Goal: Task Accomplishment & Management: Use online tool/utility

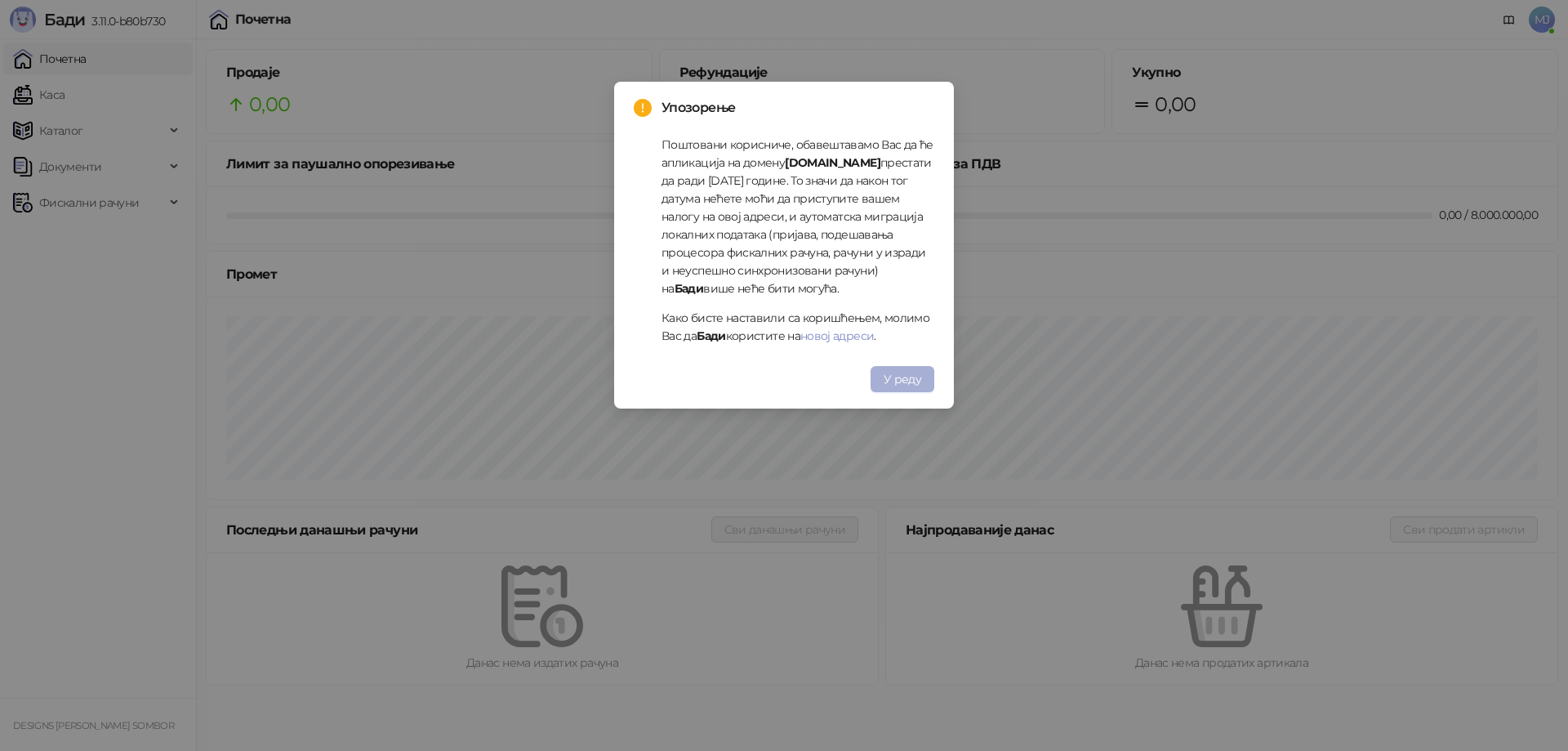
click at [901, 385] on span "У реду" at bounding box center [902, 379] width 38 height 14
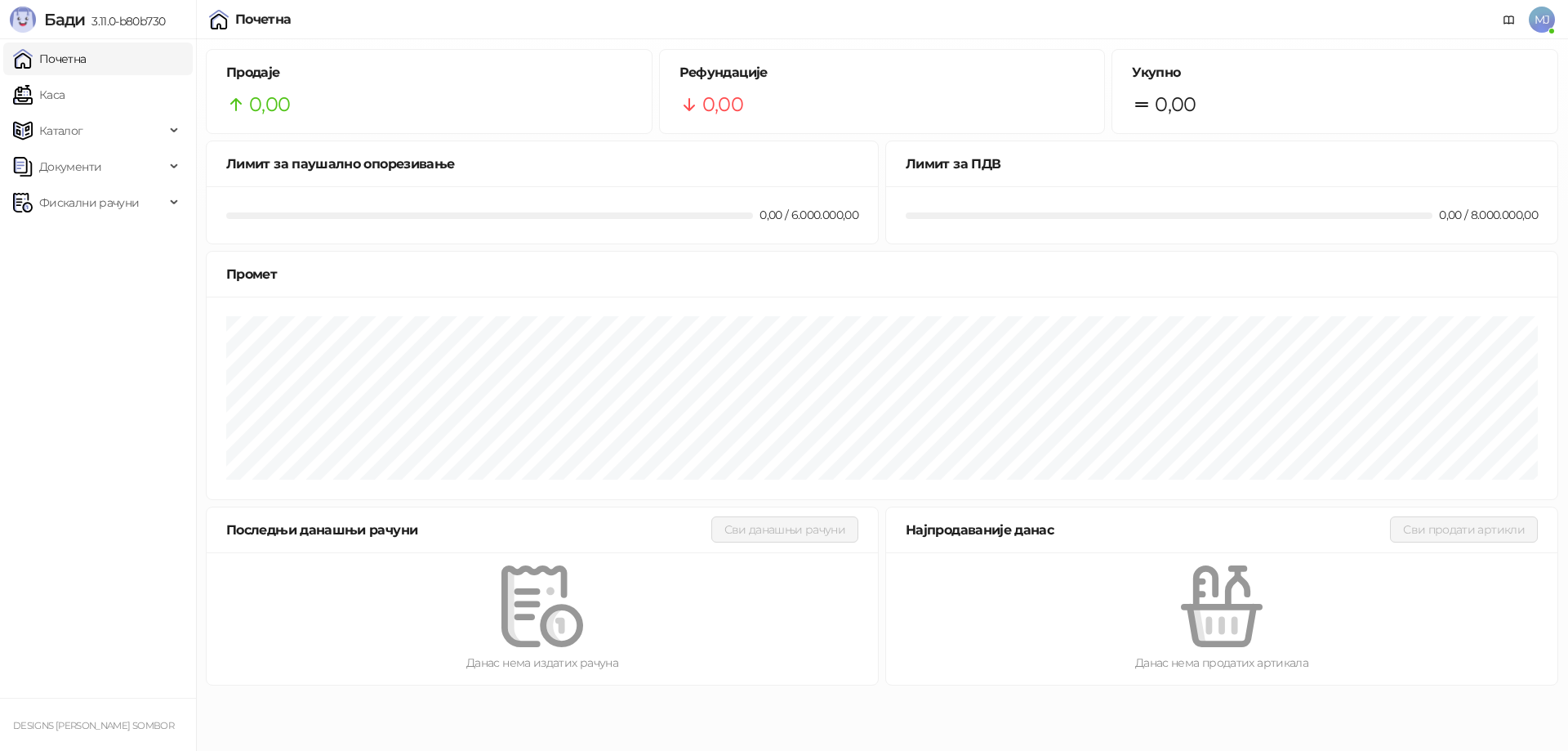
click at [1542, 13] on span "MJ" at bounding box center [1541, 19] width 26 height 26
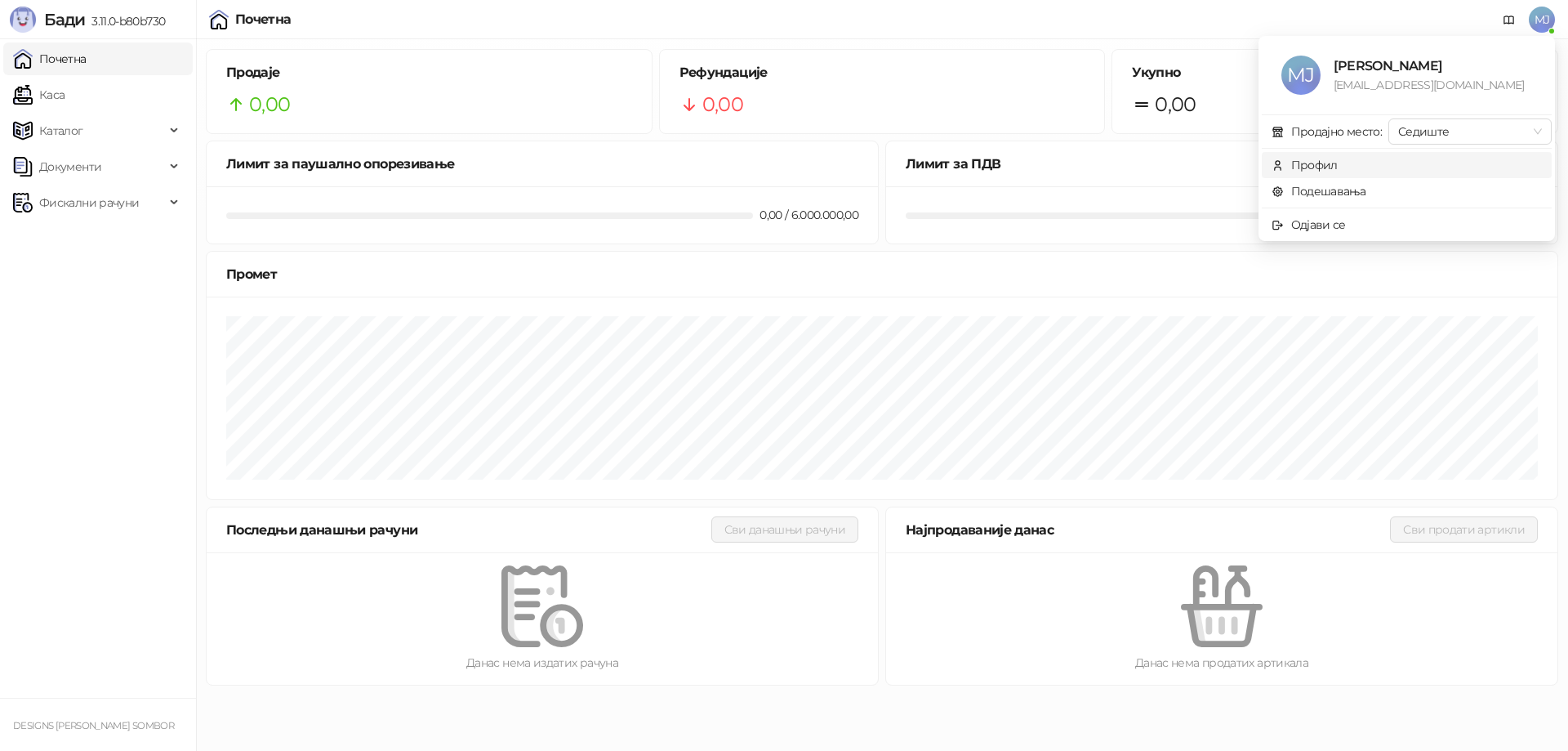
click at [1313, 167] on div "Профил" at bounding box center [1314, 165] width 47 height 18
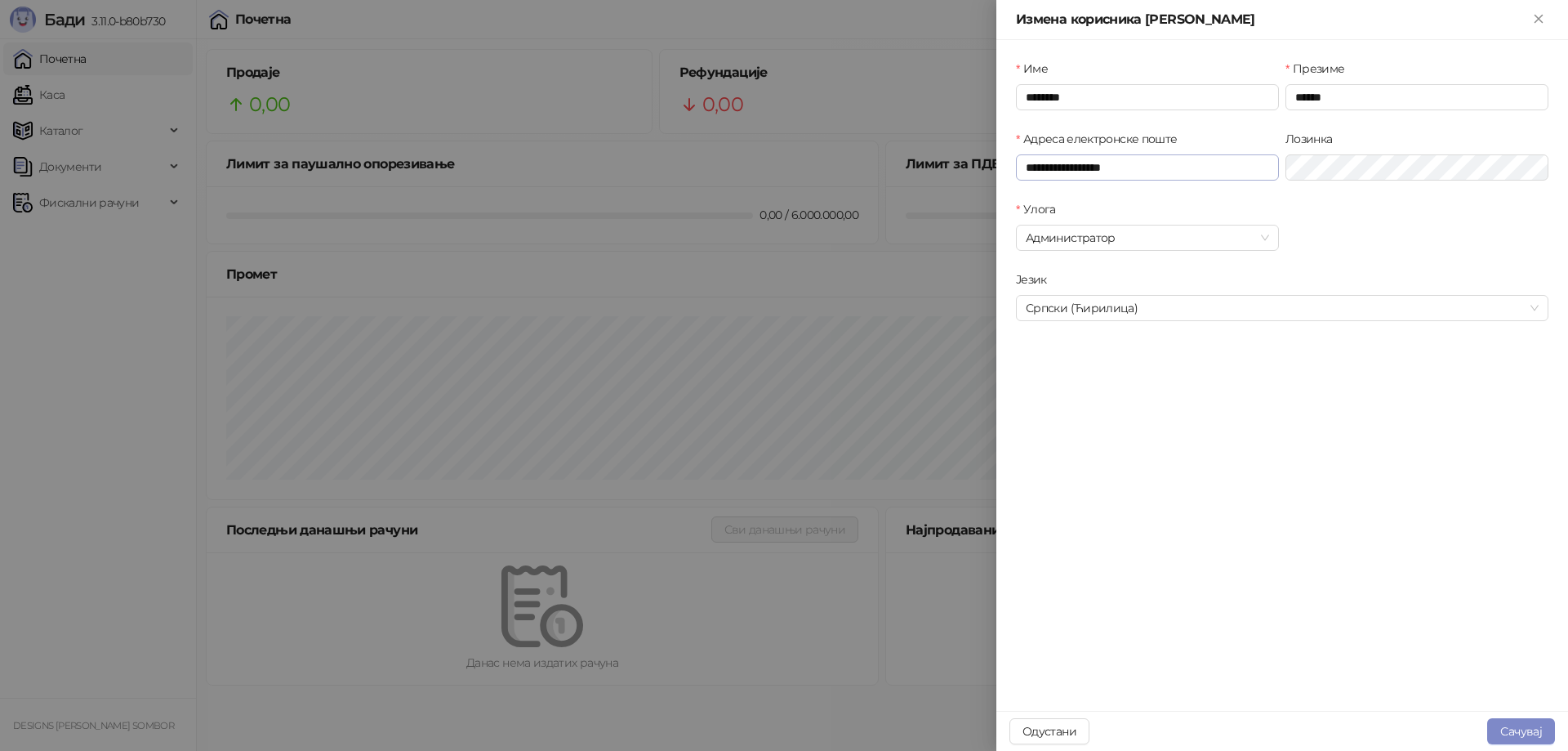
type input "**********"
click at [884, 360] on div at bounding box center [784, 375] width 1568 height 751
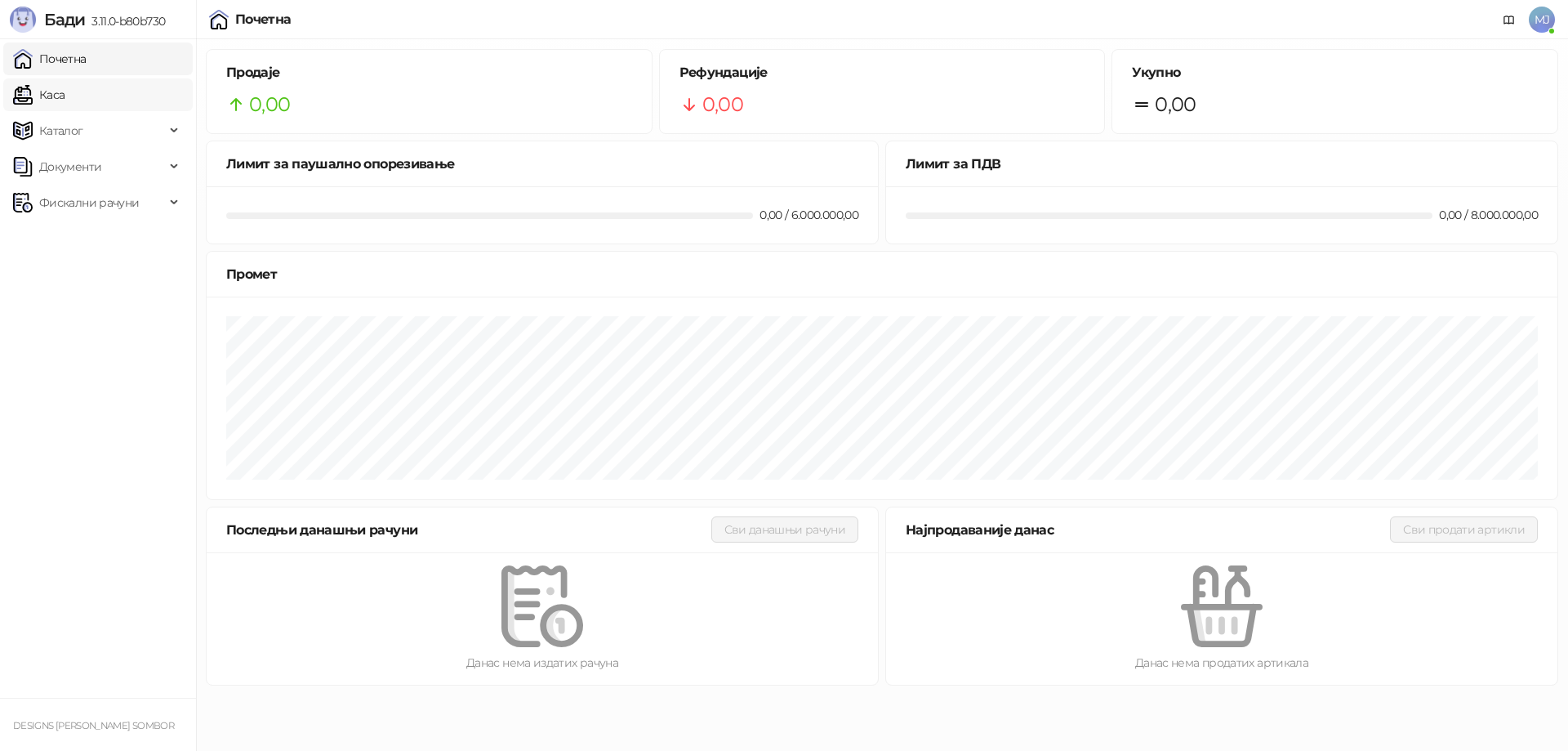
click at [50, 86] on link "Каса" at bounding box center [39, 94] width 51 height 32
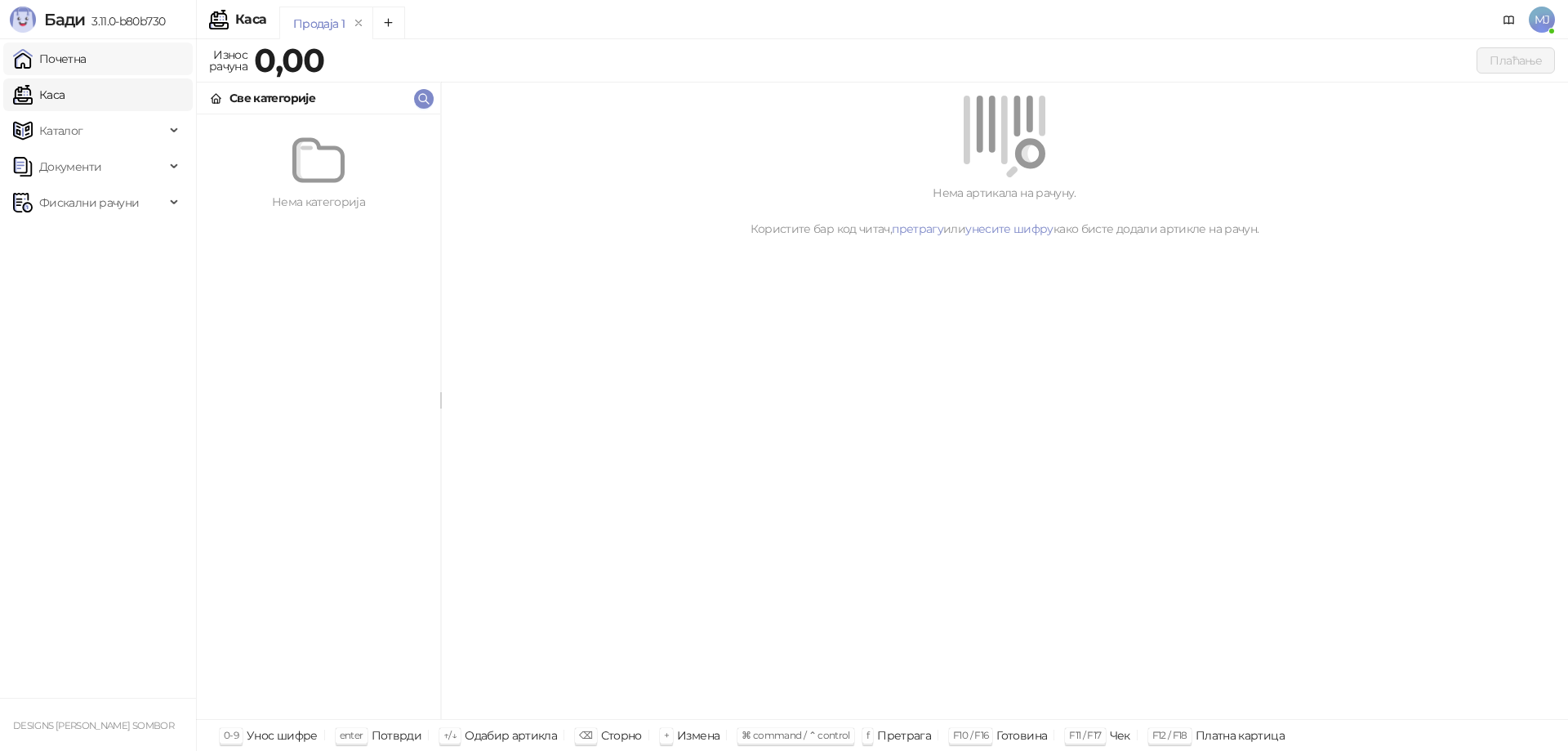
click at [64, 50] on link "Почетна" at bounding box center [50, 58] width 74 height 32
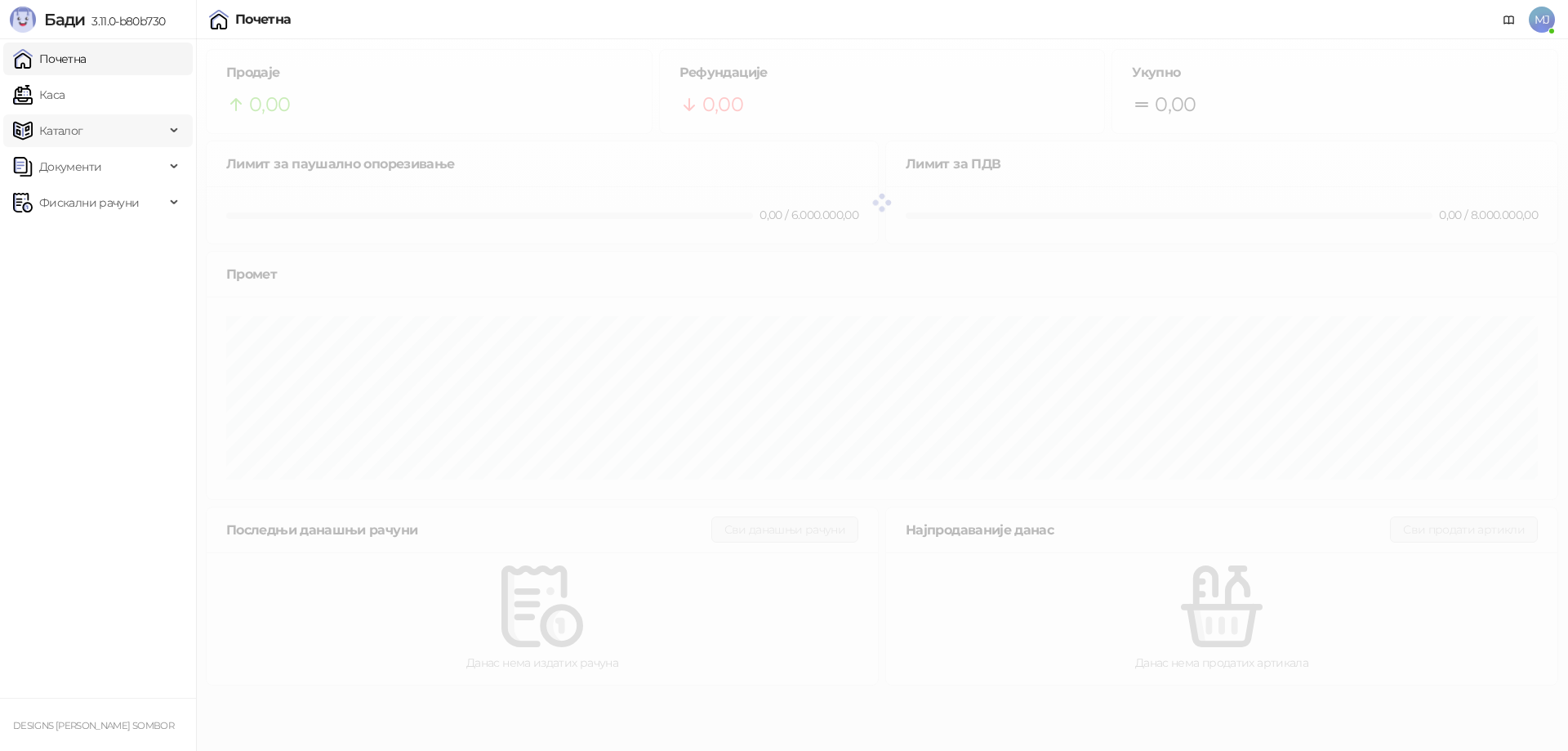
click at [64, 139] on span "Каталог" at bounding box center [61, 130] width 44 height 32
click at [77, 232] on link "Артикли" at bounding box center [57, 239] width 75 height 32
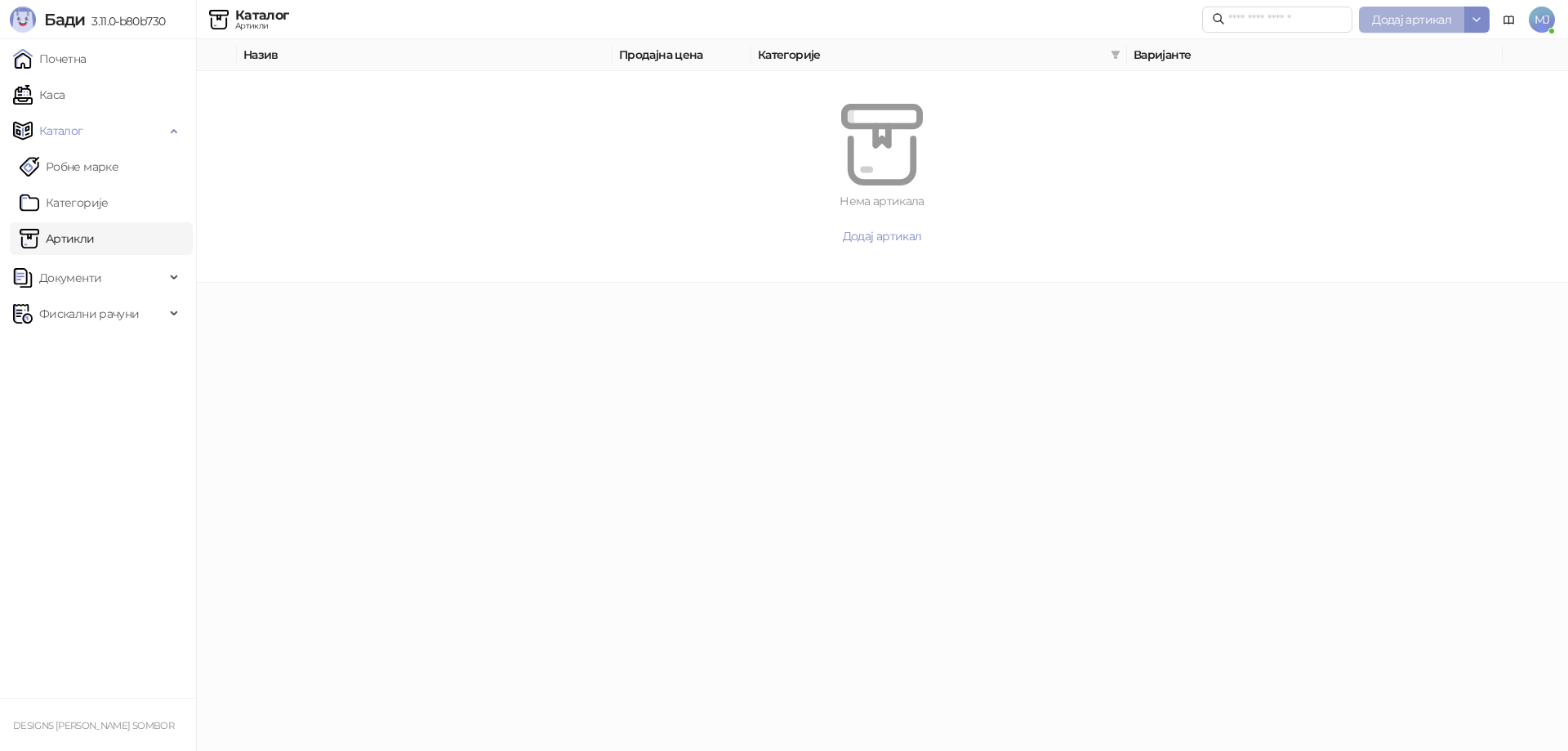
click at [1437, 21] on span "Додај артикал" at bounding box center [1411, 20] width 79 height 14
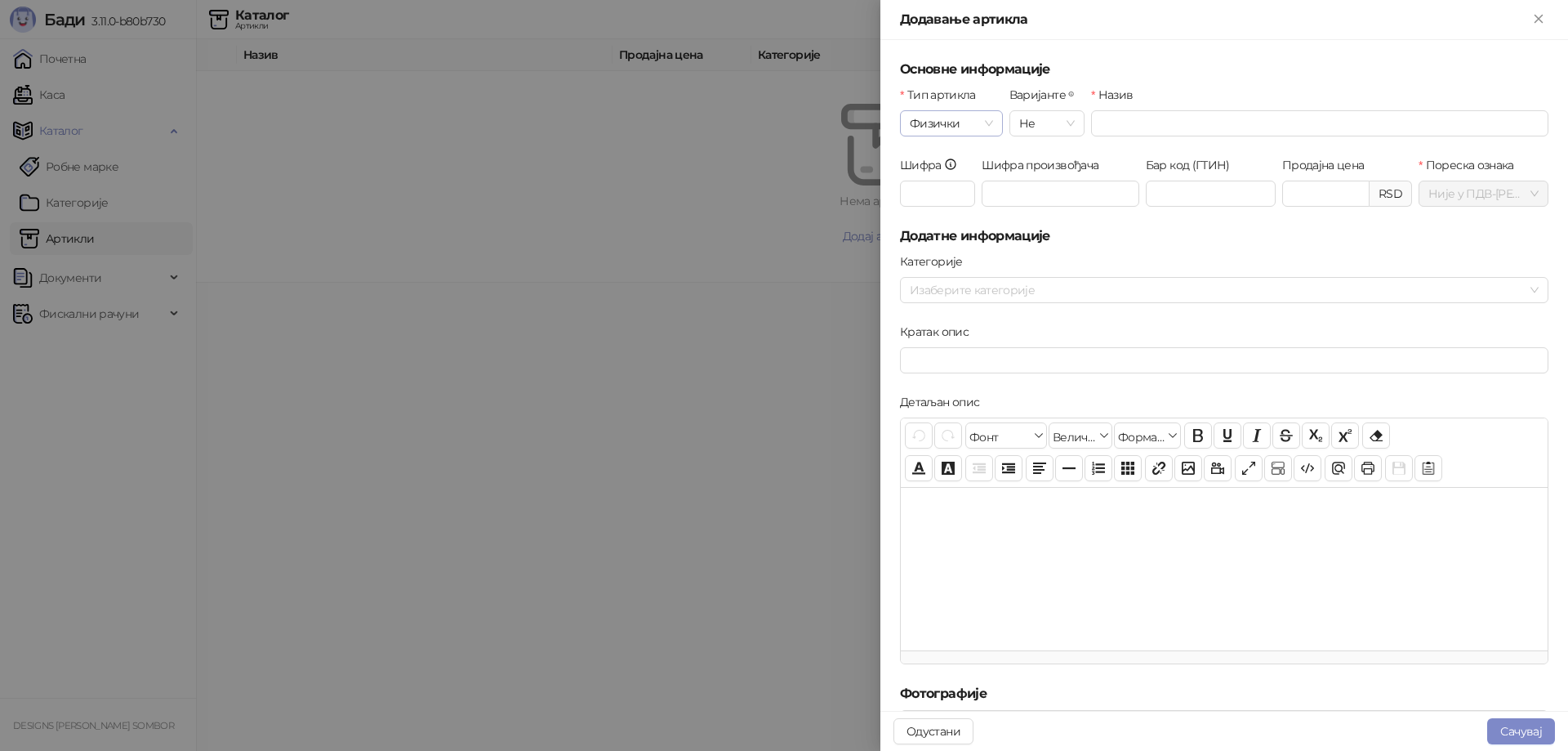
click at [982, 124] on span "Физички" at bounding box center [951, 123] width 83 height 24
click at [955, 183] on div "Дигитални" at bounding box center [950, 182] width 74 height 18
click at [1049, 122] on span "Не" at bounding box center [1047, 123] width 56 height 24
click at [1055, 123] on span "Не" at bounding box center [1047, 123] width 56 height 24
click at [1132, 119] on input "Назив" at bounding box center [1320, 123] width 457 height 26
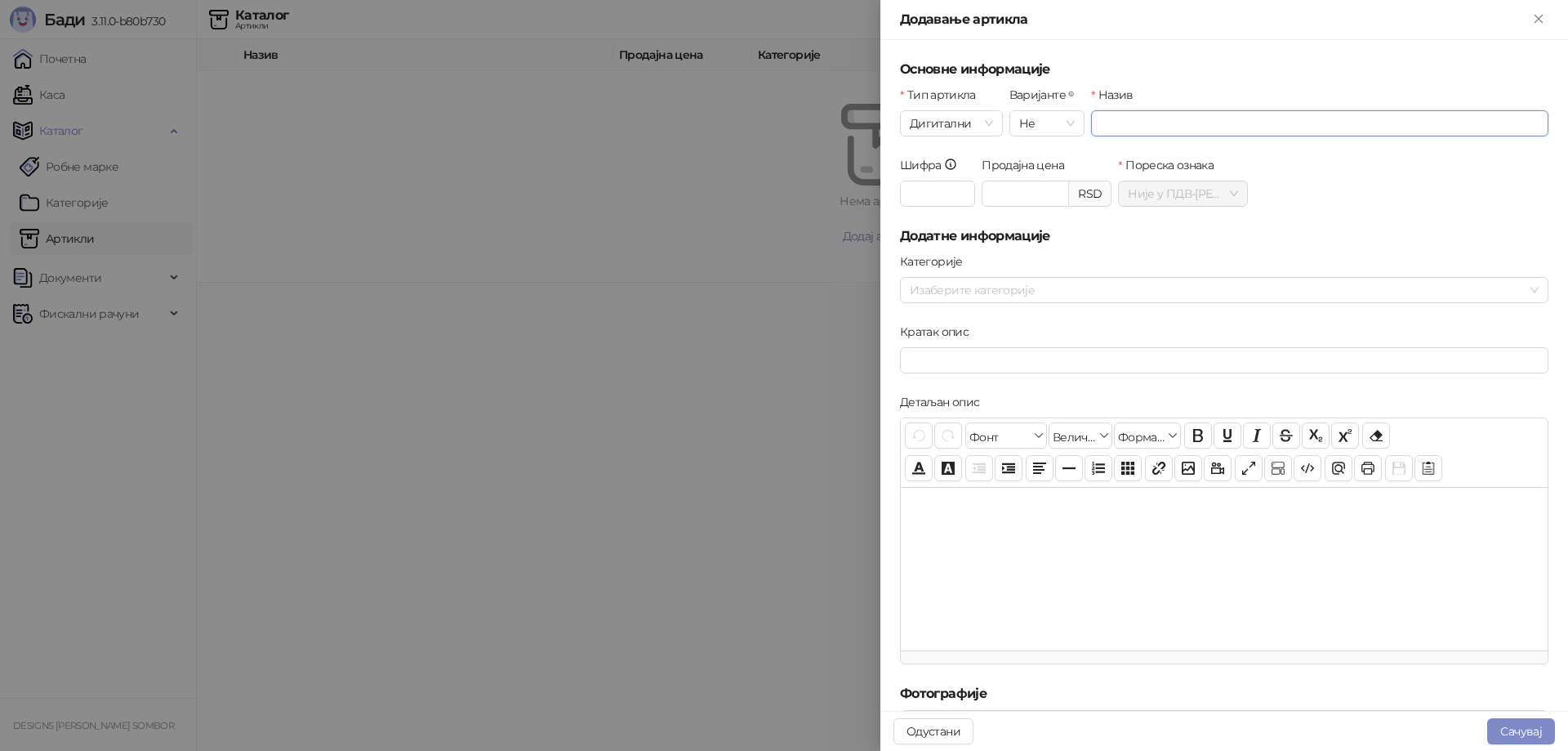
paste input "**********"
type input "**********"
click at [933, 189] on input "Шифра" at bounding box center [937, 193] width 75 height 26
type input "**"
click at [1000, 193] on input "Продајна цена" at bounding box center [1025, 193] width 86 height 24
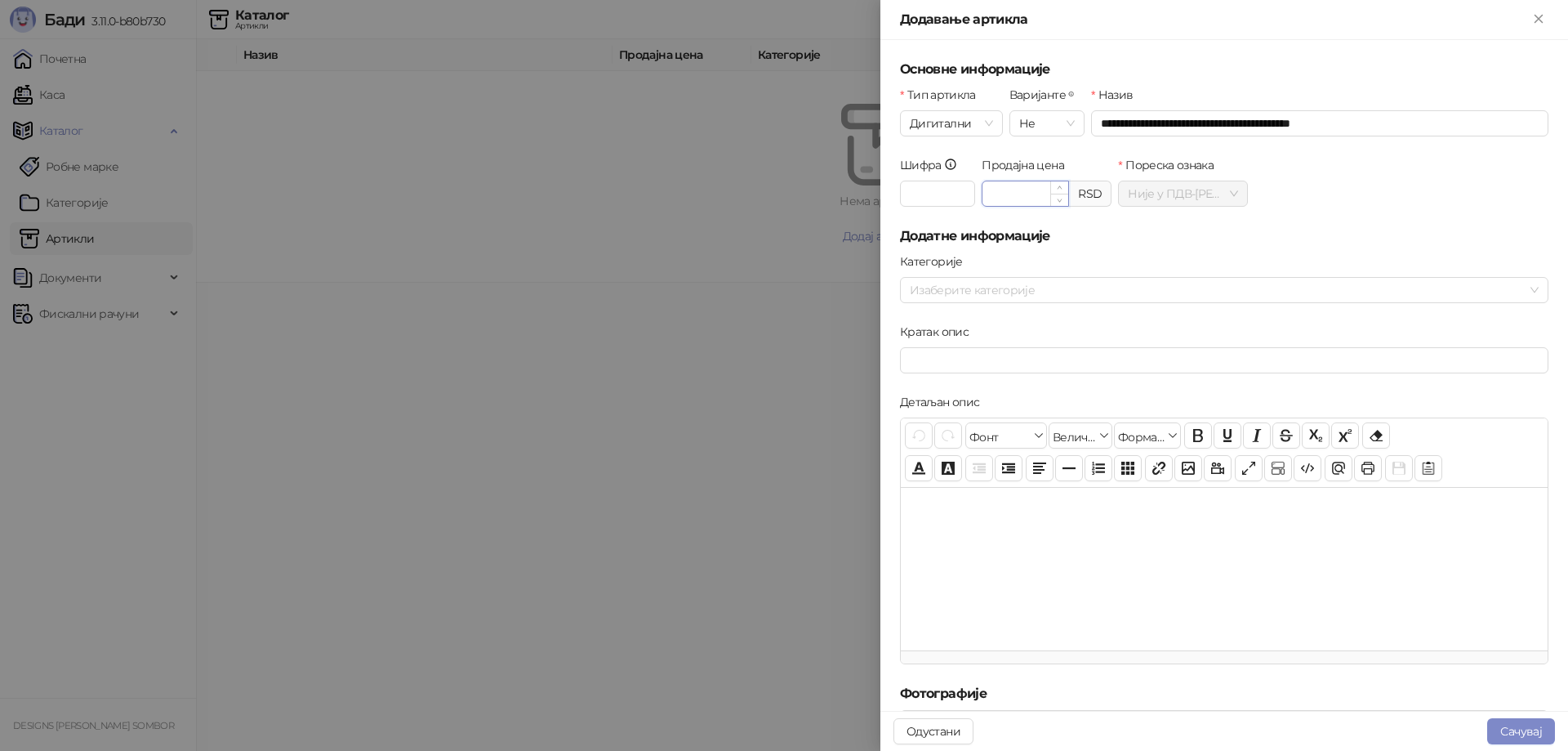
paste input "********"
type input "********"
click at [1087, 196] on div "RSD" at bounding box center [1089, 193] width 42 height 26
click at [1092, 234] on h5 "Додатне информације" at bounding box center [1224, 236] width 649 height 20
click at [1540, 726] on button "Сачувај" at bounding box center [1521, 730] width 68 height 26
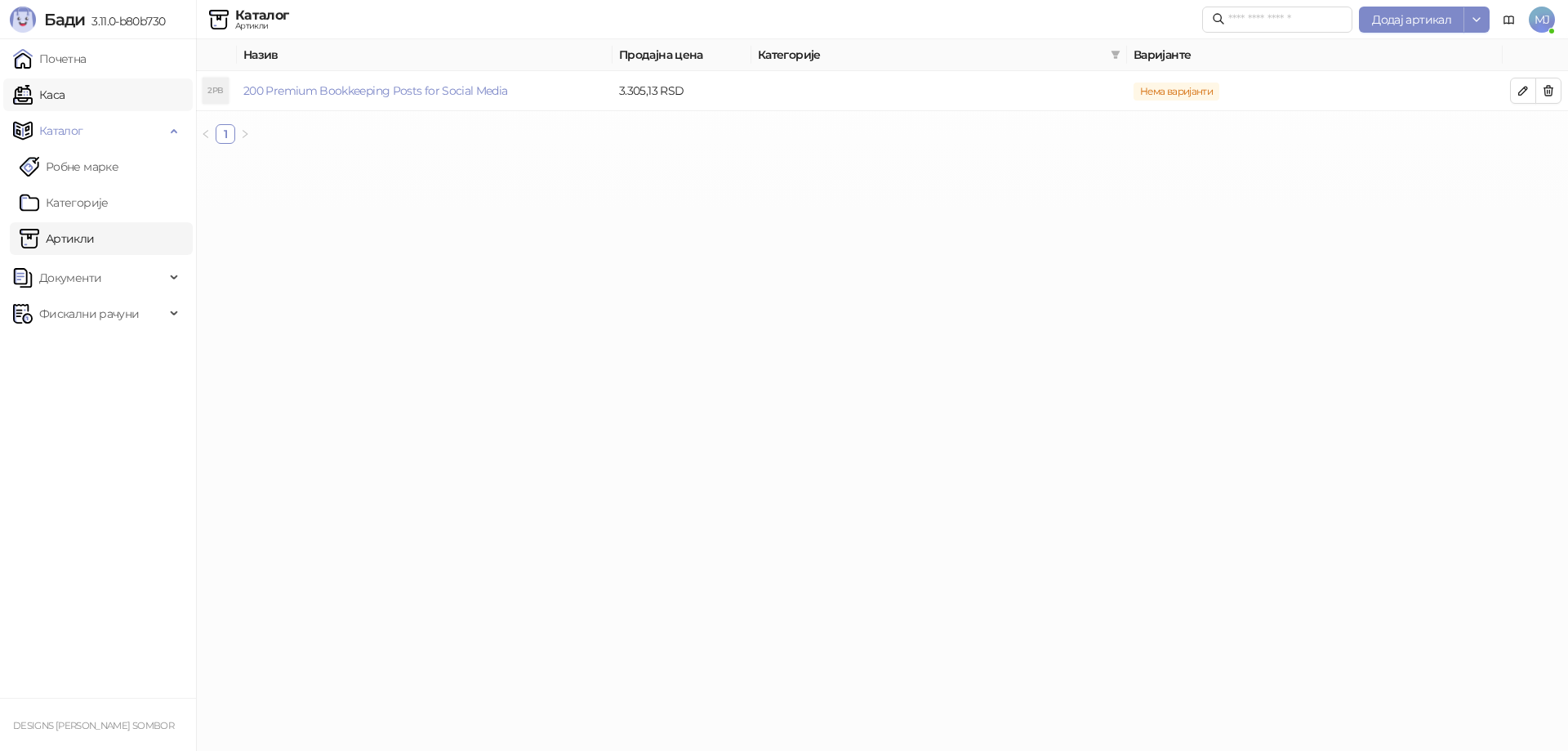
click at [65, 90] on link "Каса" at bounding box center [39, 94] width 51 height 32
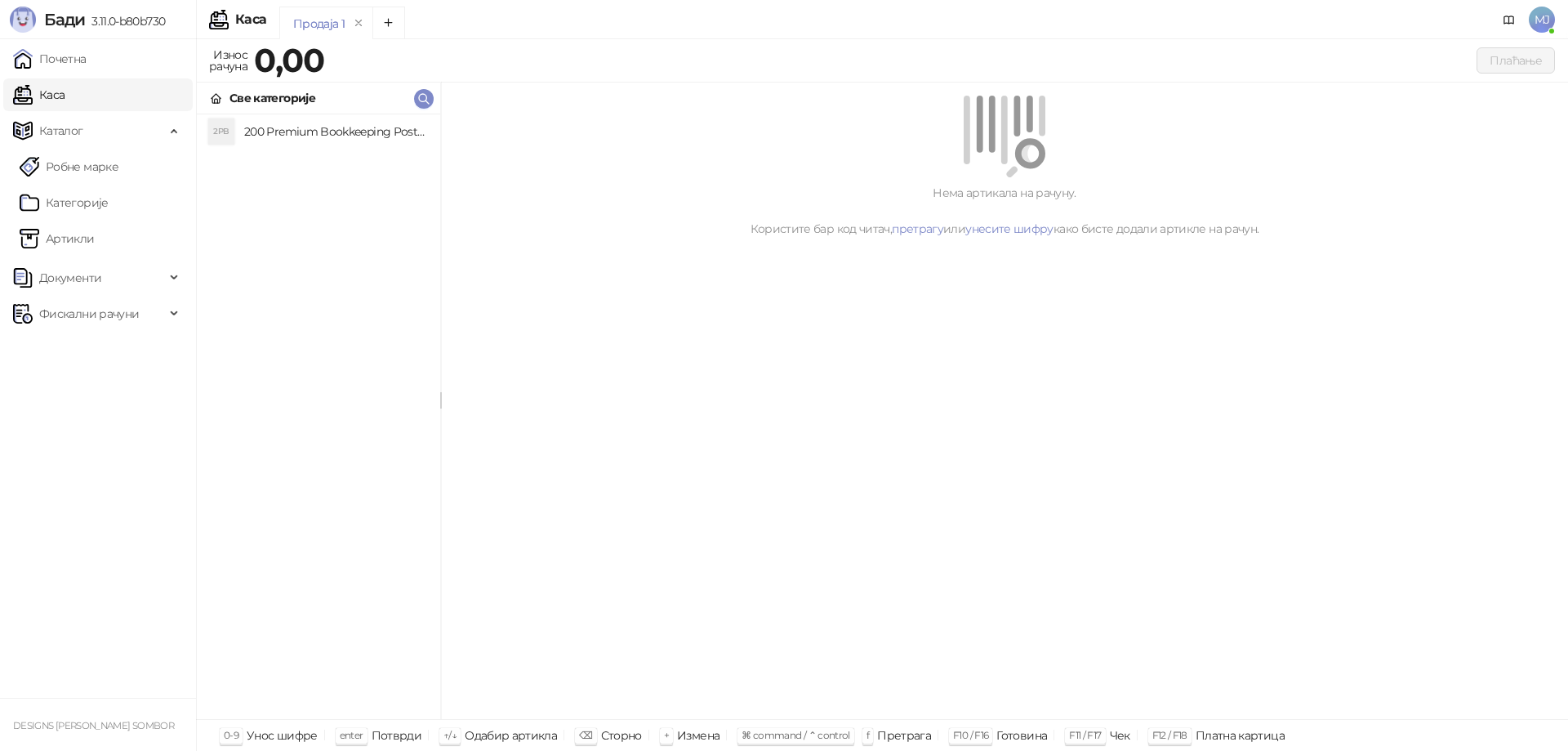
click at [293, 135] on h4 "200 Premium Bookkeeping Posts for Social Media" at bounding box center [335, 131] width 183 height 26
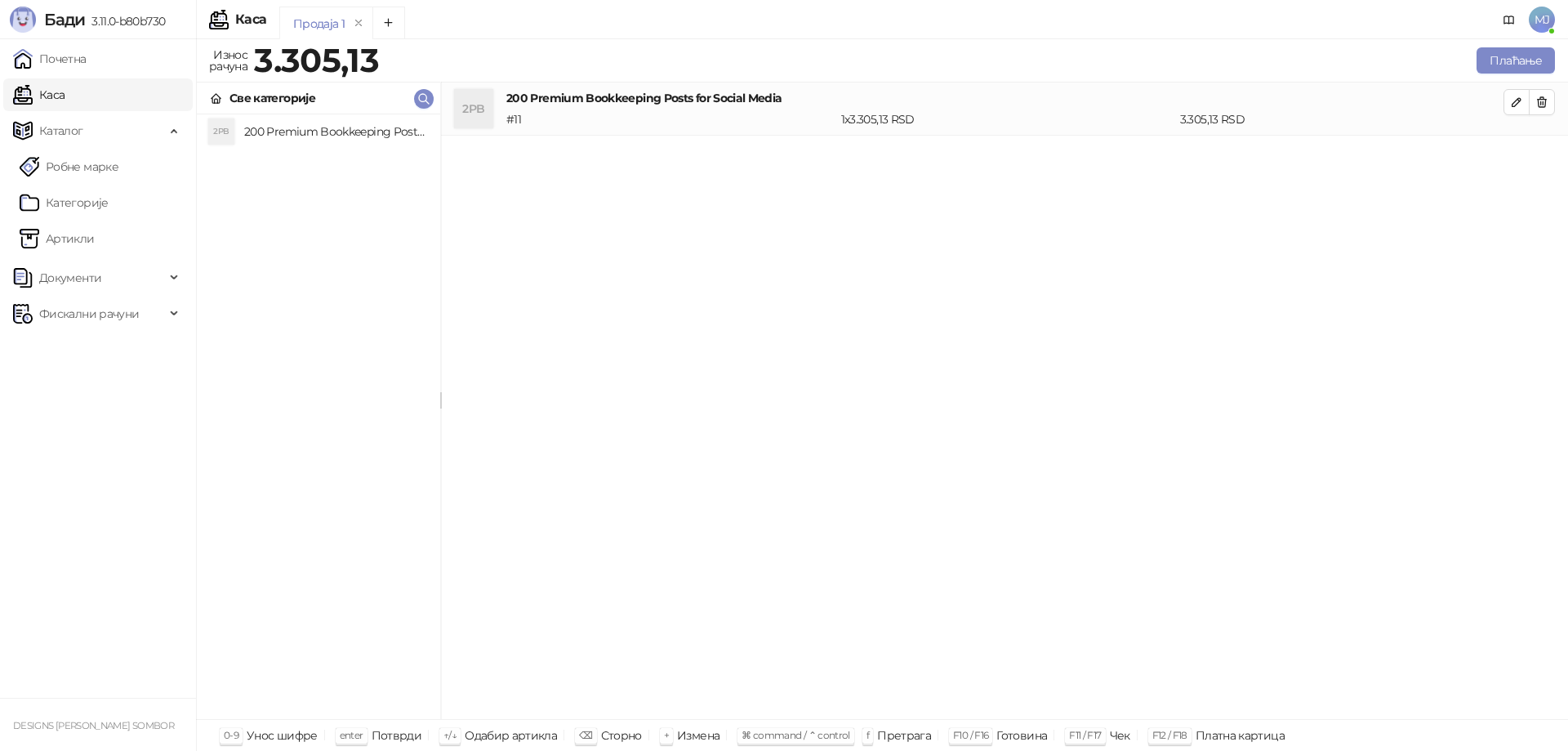
drag, startPoint x: 841, startPoint y: 214, endPoint x: 988, endPoint y: 205, distance: 147.3
click at [841, 214] on div "2PB 200 Premium Bookkeeping Posts for Social Media # 11 1 x 3.305,13 RSD 3.305,…" at bounding box center [1005, 401] width 1127 height 637
click at [1509, 64] on button "Плаћање" at bounding box center [1515, 60] width 78 height 26
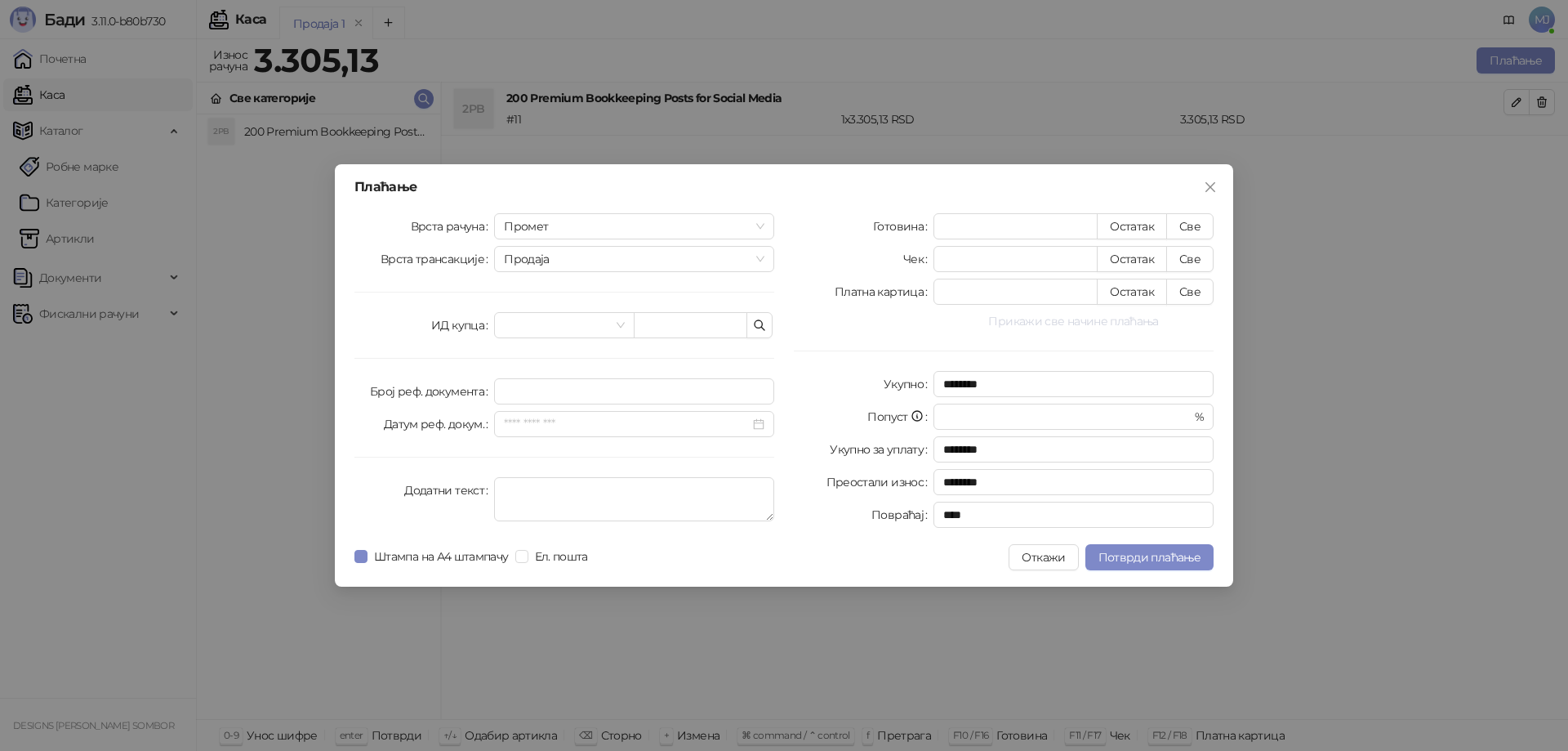
click at [1074, 327] on button "Прикажи све начине плаћања" at bounding box center [1073, 321] width 280 height 20
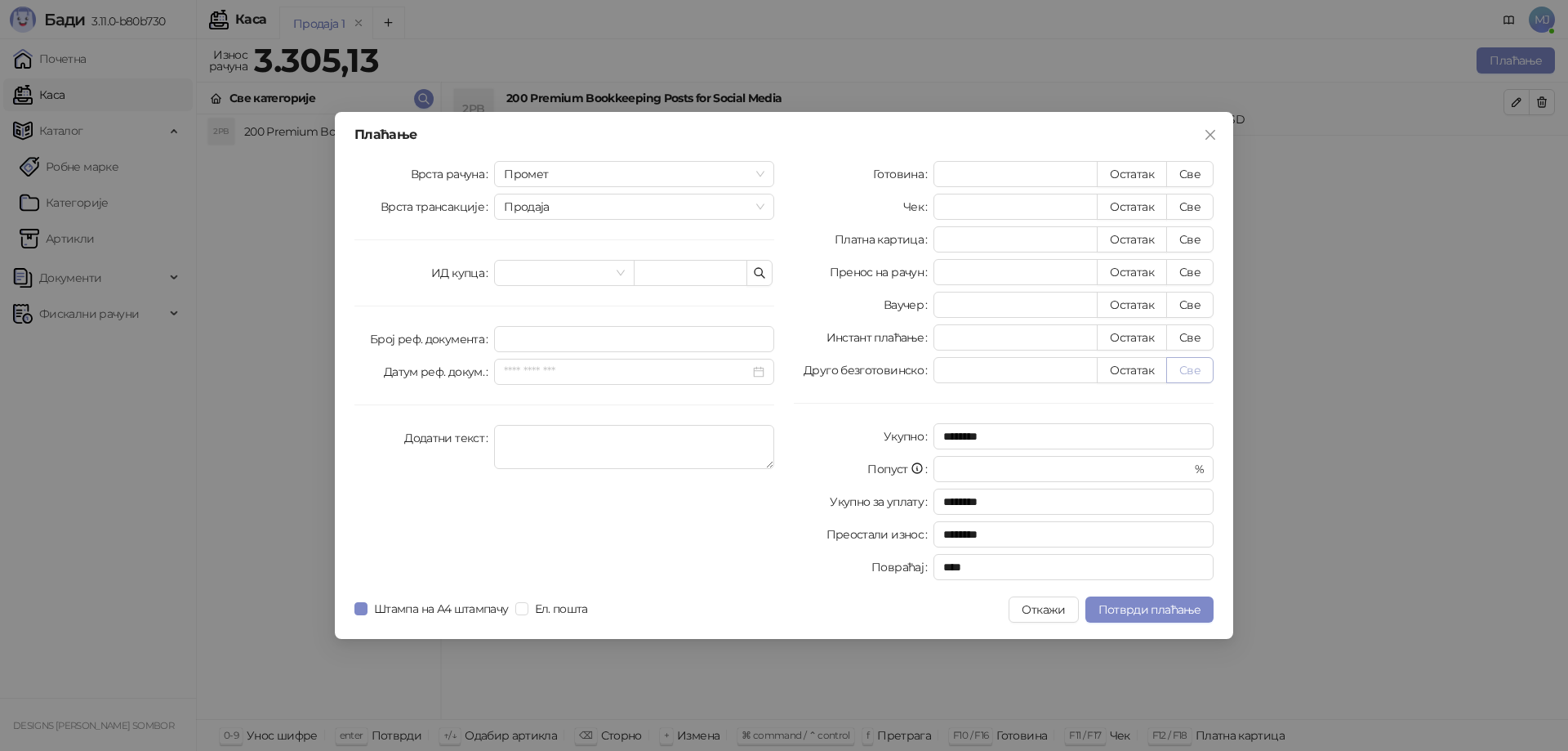
click at [1181, 369] on button "Све" at bounding box center [1189, 370] width 48 height 26
type input "*******"
type input "****"
click at [696, 212] on span "Продаја" at bounding box center [634, 206] width 260 height 24
drag, startPoint x: 696, startPoint y: 212, endPoint x: 701, endPoint y: 200, distance: 13.0
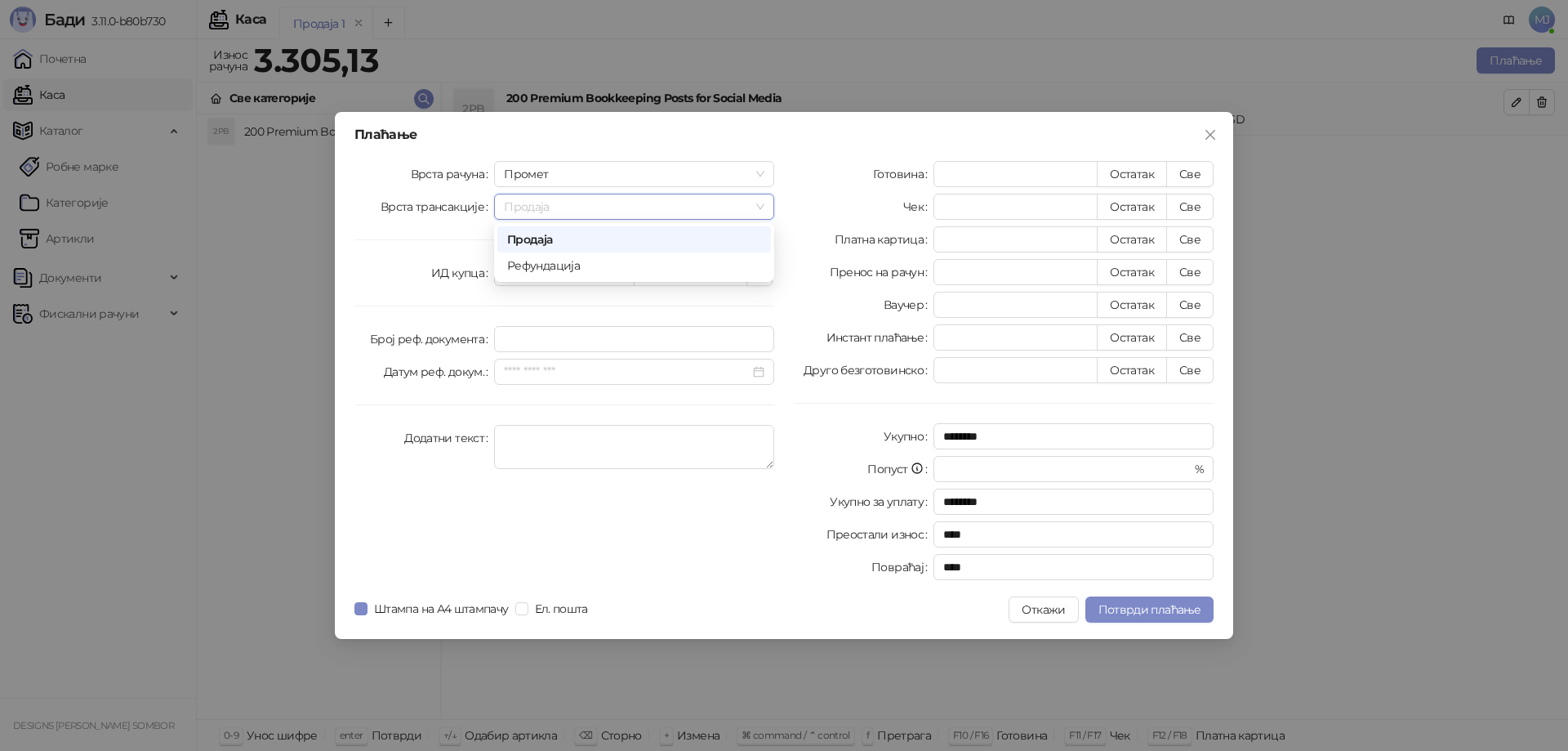
click at [698, 212] on span "Продаја" at bounding box center [634, 206] width 260 height 24
click at [709, 164] on span "Промет" at bounding box center [634, 173] width 260 height 24
click at [709, 163] on span "Промет" at bounding box center [634, 173] width 260 height 24
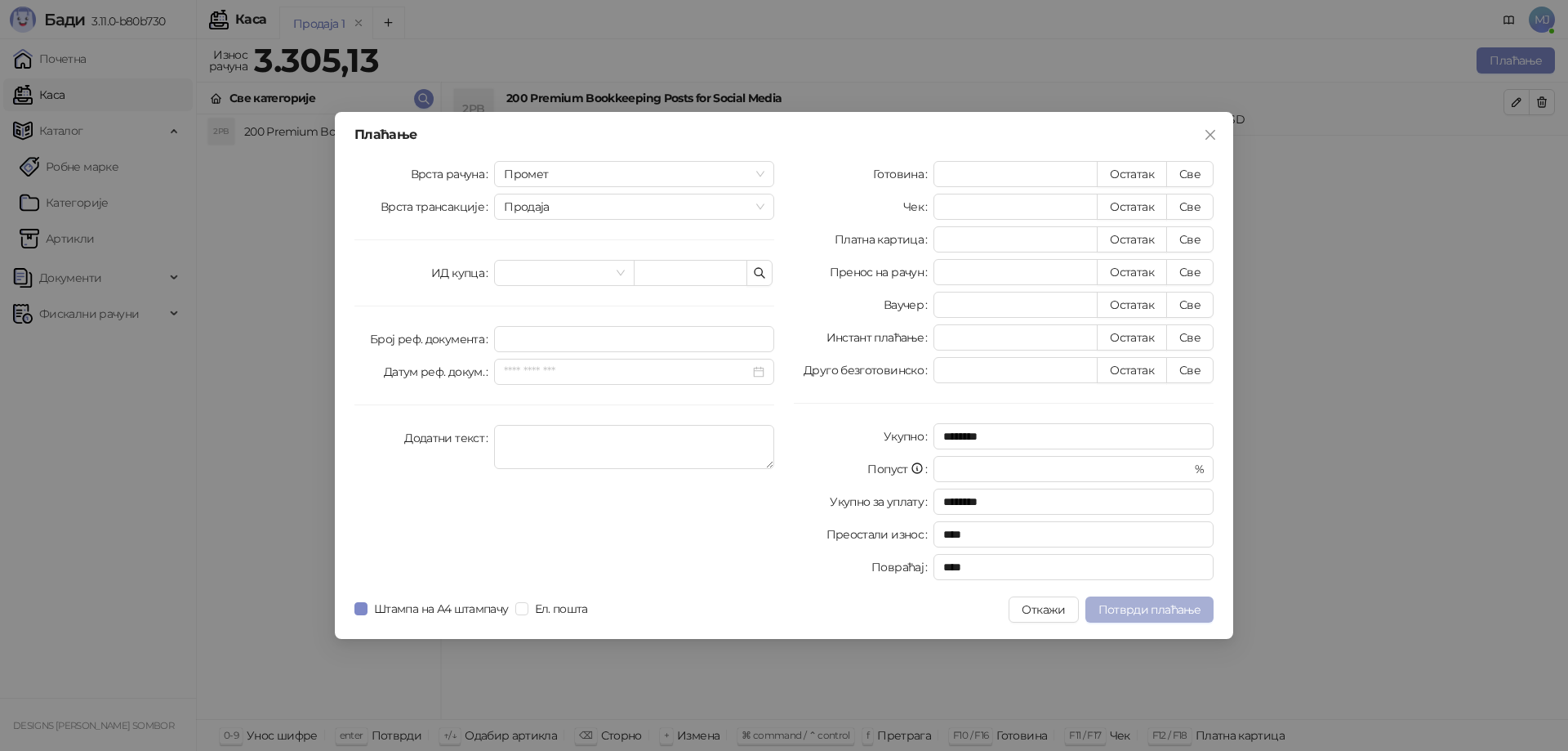
click at [1117, 605] on span "Потврди плаћање" at bounding box center [1149, 609] width 102 height 14
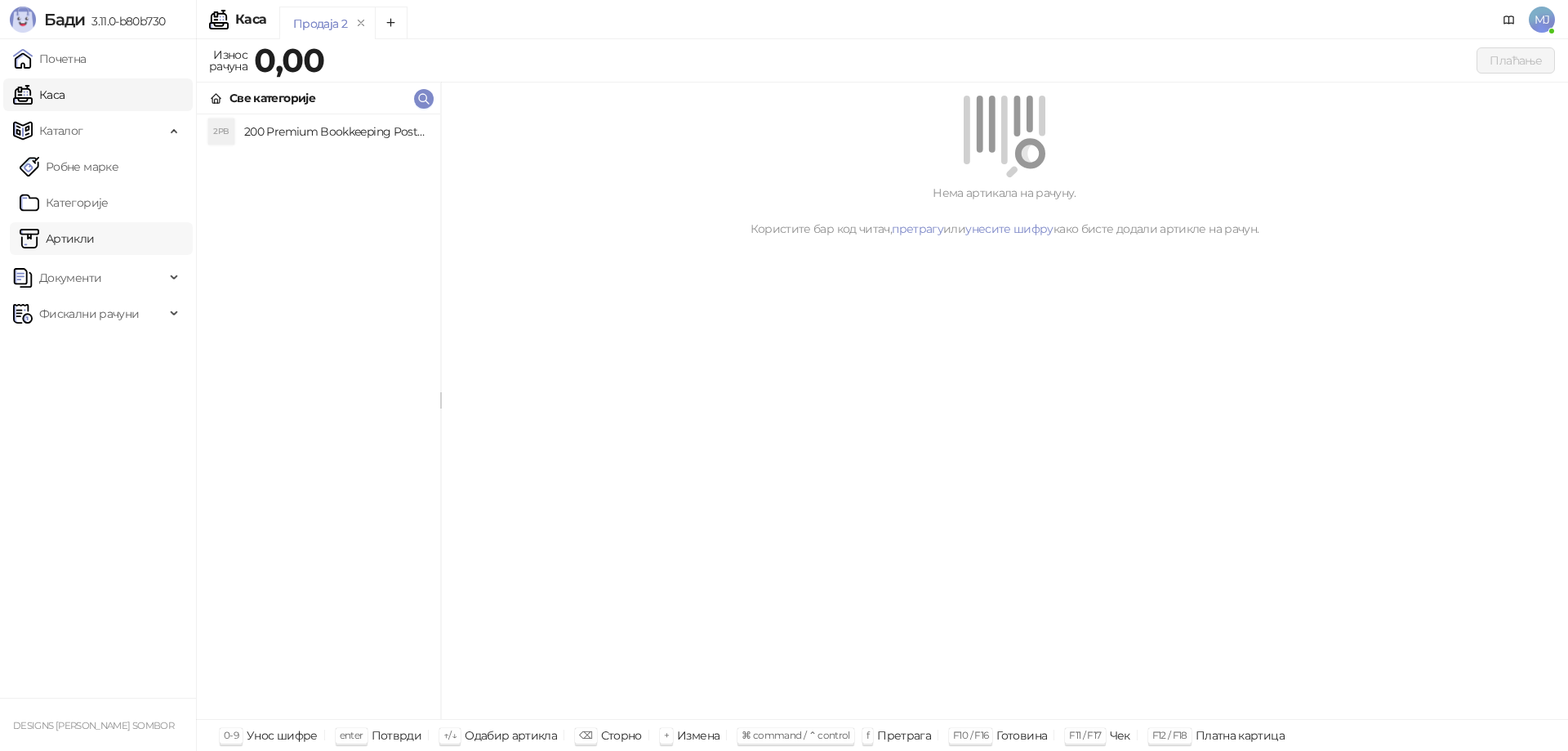
click at [75, 245] on link "Артикли" at bounding box center [57, 239] width 75 height 32
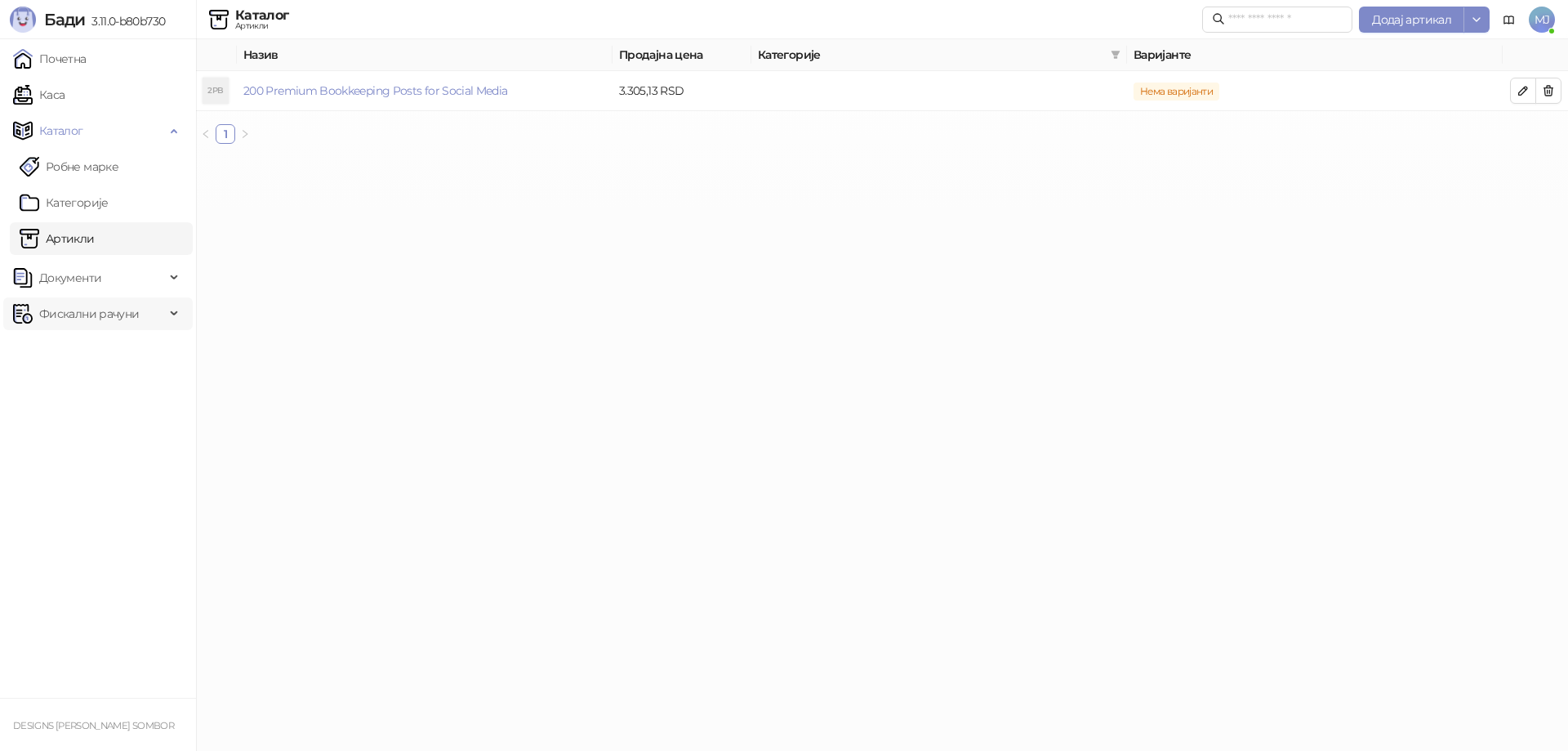
click at [87, 310] on span "Фискални рачуни" at bounding box center [89, 313] width 100 height 32
click at [87, 336] on link "Издати рачуни" at bounding box center [74, 349] width 109 height 32
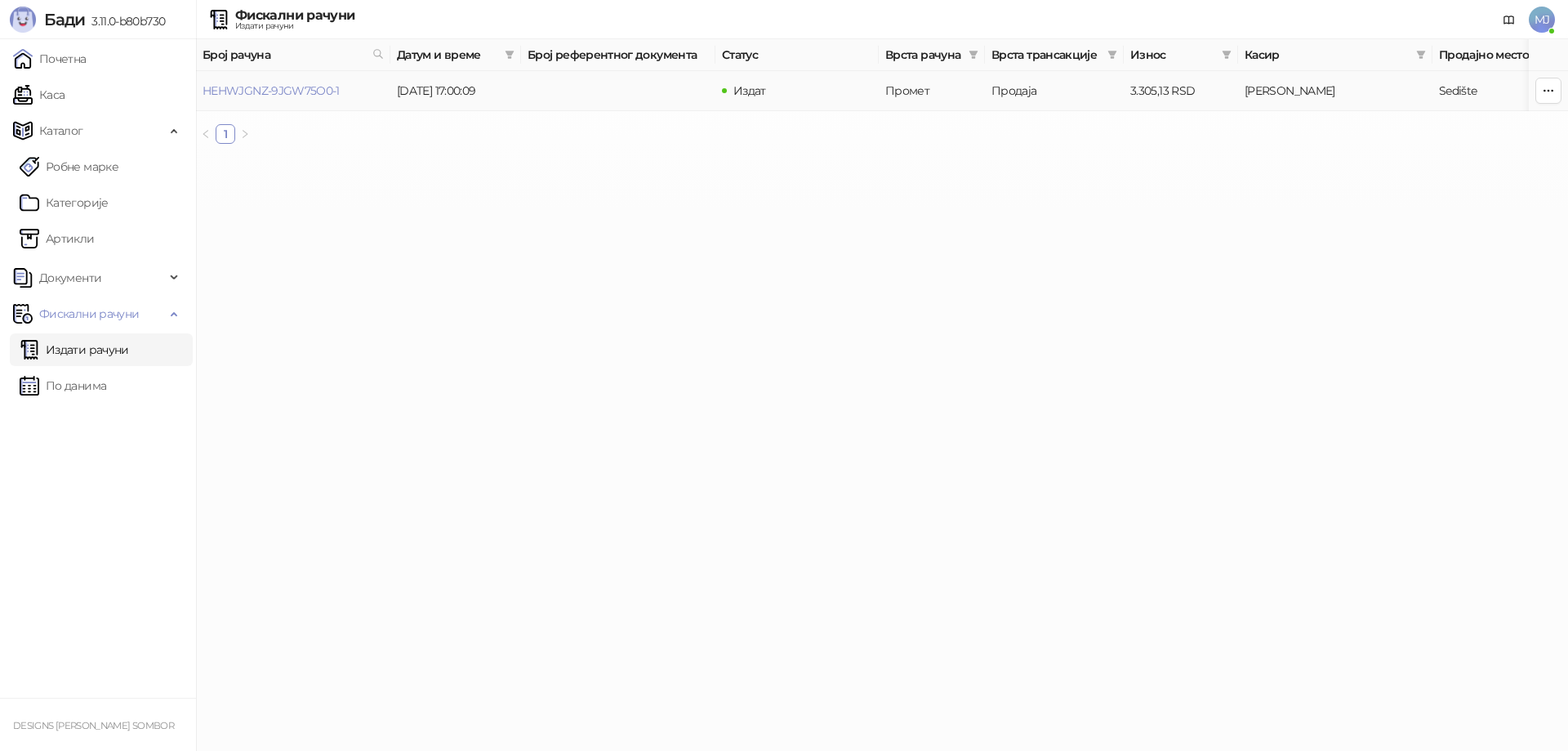
click at [648, 76] on td at bounding box center [618, 91] width 195 height 40
drag, startPoint x: 624, startPoint y: 87, endPoint x: 598, endPoint y: 92, distance: 26.5
click at [624, 88] on td at bounding box center [618, 91] width 195 height 40
click at [278, 95] on link "HEHWJGNZ-9JGW75O0-1" at bounding box center [271, 91] width 137 height 14
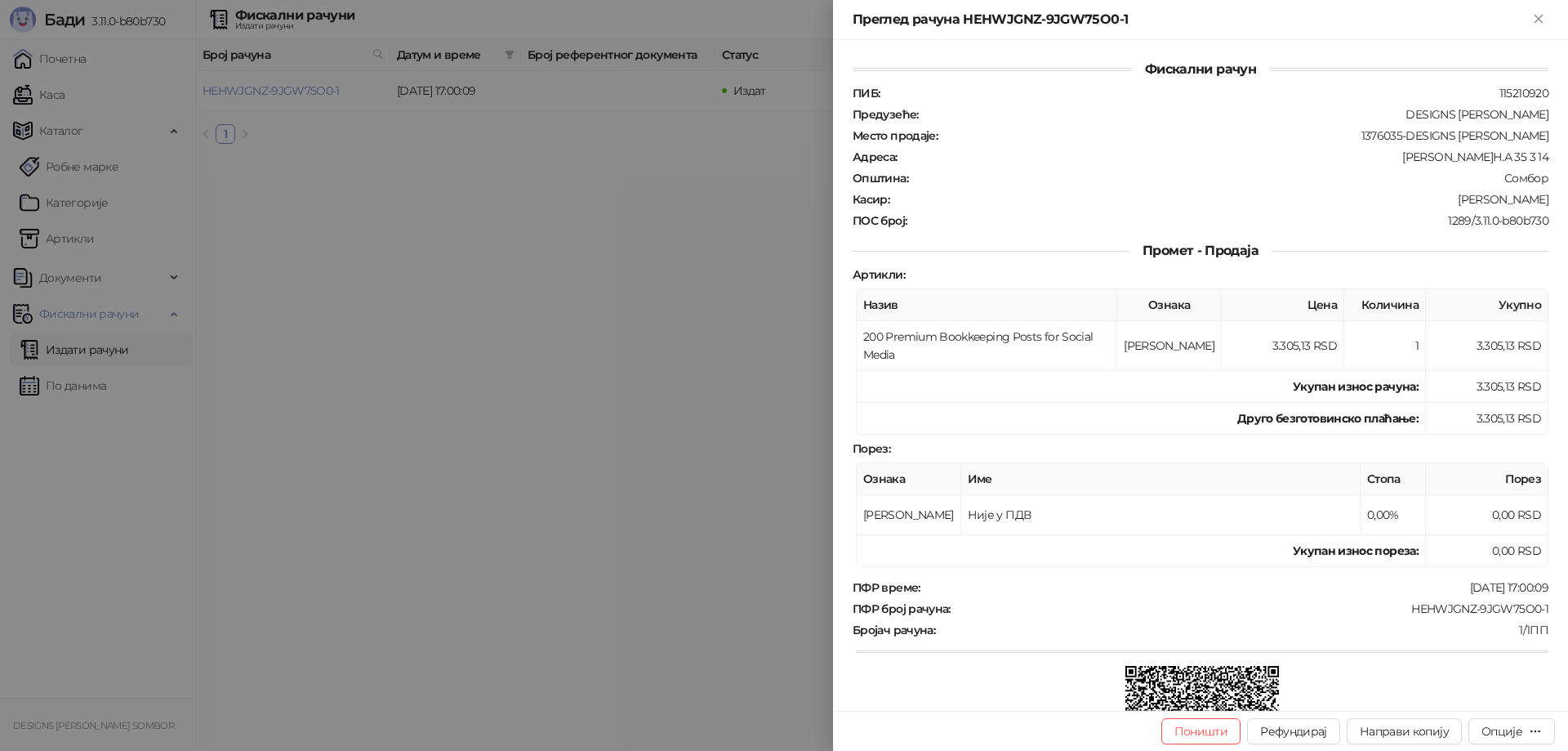
click at [630, 370] on div at bounding box center [784, 375] width 1568 height 751
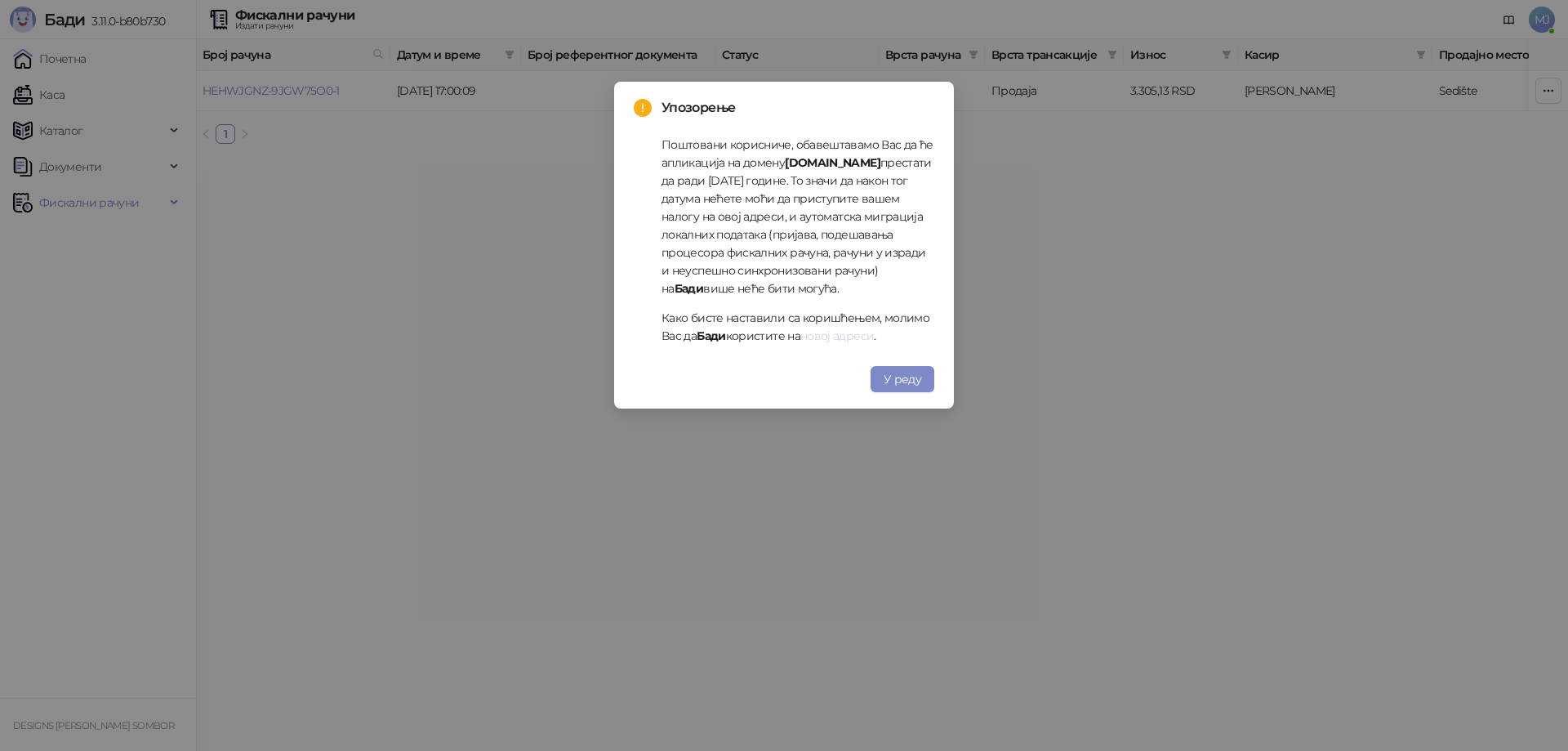
click at [852, 341] on link "новој адреси" at bounding box center [837, 336] width 74 height 14
